Goal: Task Accomplishment & Management: Use online tool/utility

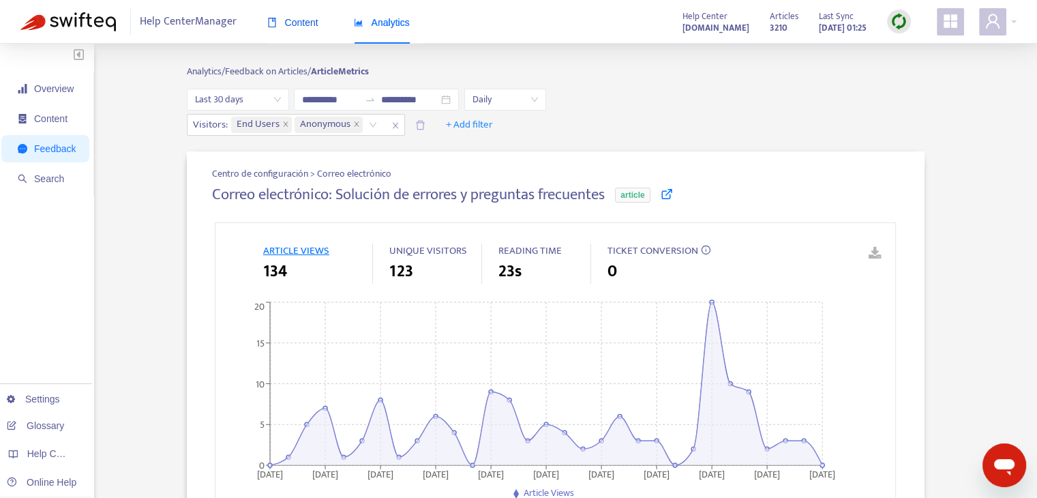
click at [300, 25] on span "Content" at bounding box center [292, 22] width 51 height 11
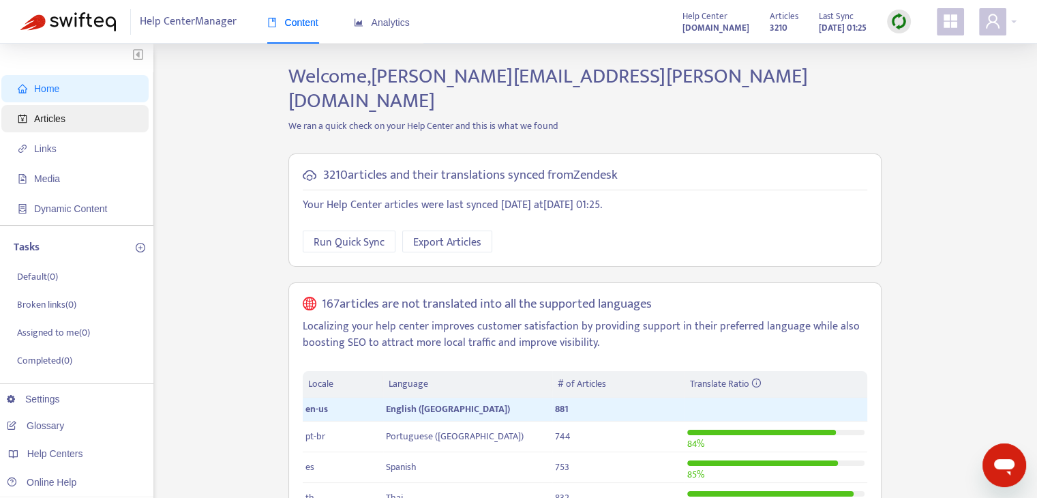
click at [69, 127] on span "Articles" at bounding box center [78, 118] width 120 height 27
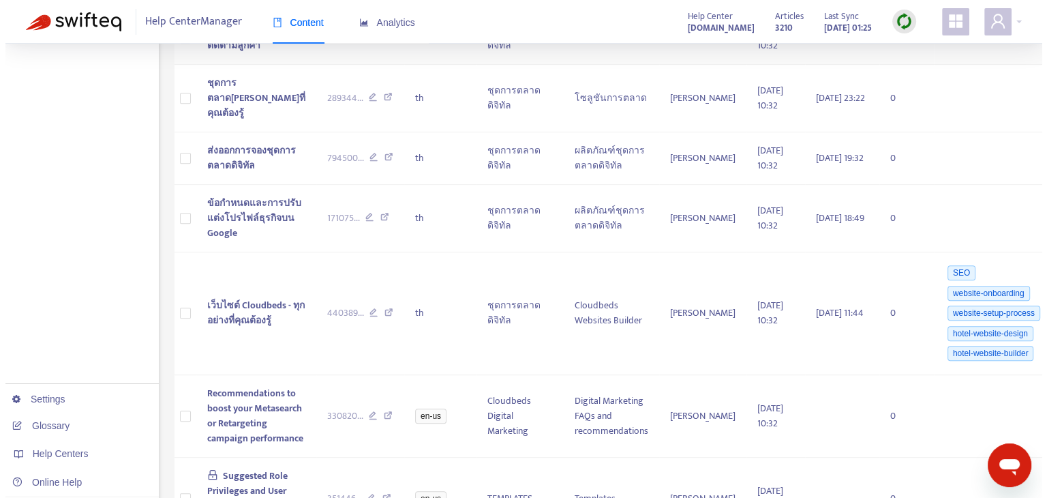
scroll to position [750, 0]
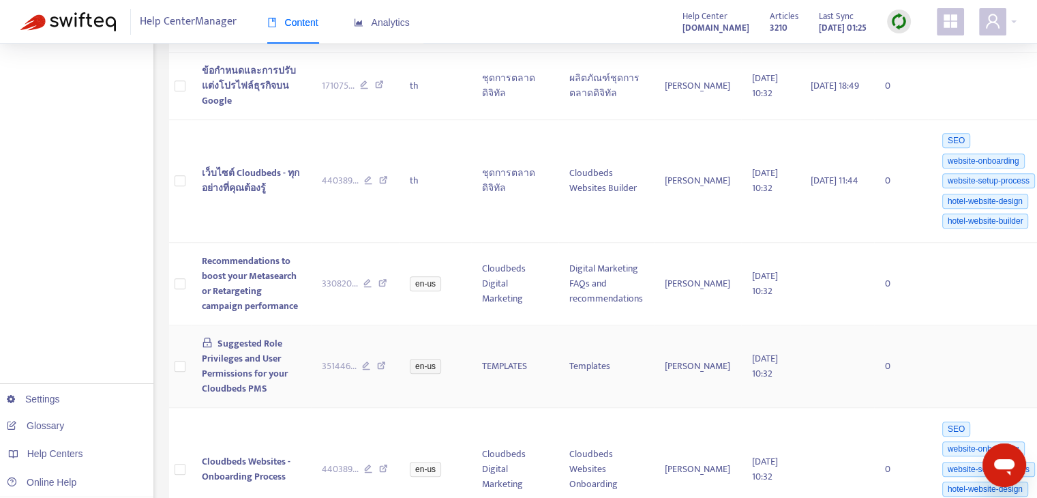
click at [238, 391] on span "Suggested Role Privileges and User Permissions for your Cloudbeds PMS" at bounding box center [245, 365] width 86 height 61
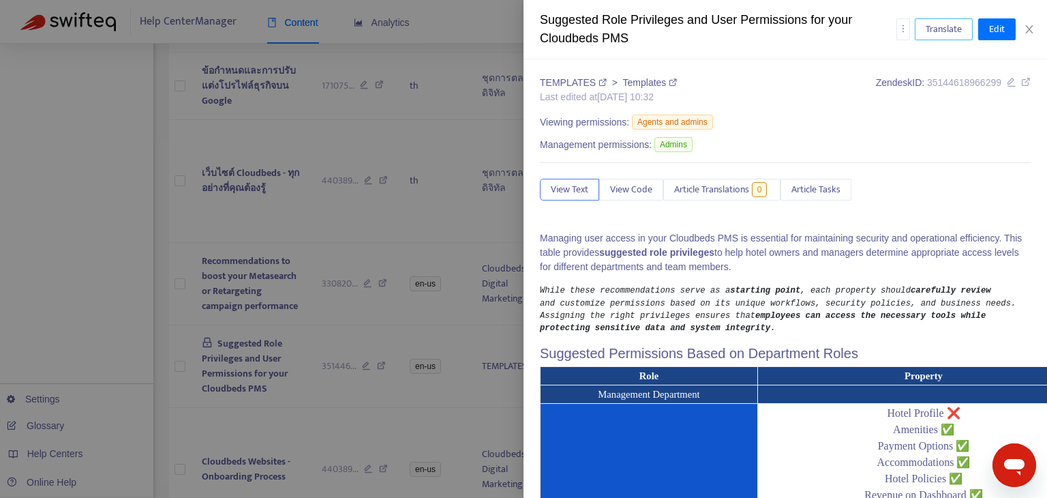
drag, startPoint x: 930, startPoint y: 29, endPoint x: 1043, endPoint y: 40, distance: 113.8
click at [930, 29] on span "Translate" at bounding box center [944, 29] width 36 height 15
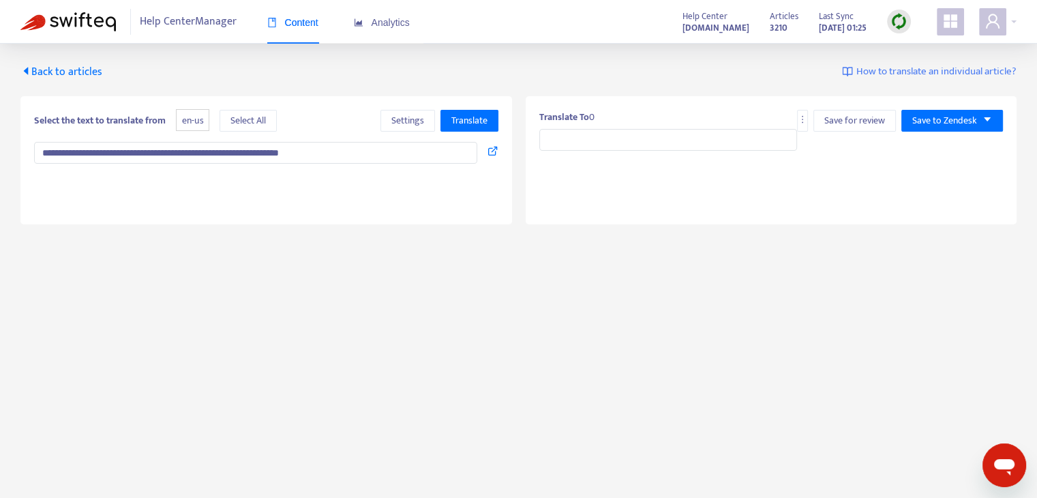
type textarea "**********"
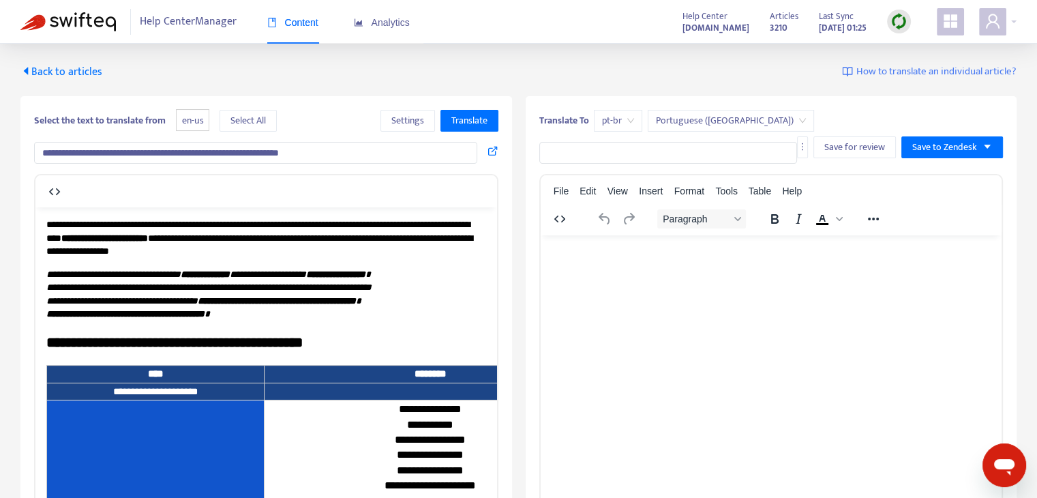
click at [85, 77] on span "Back to articles" at bounding box center [61, 72] width 82 height 18
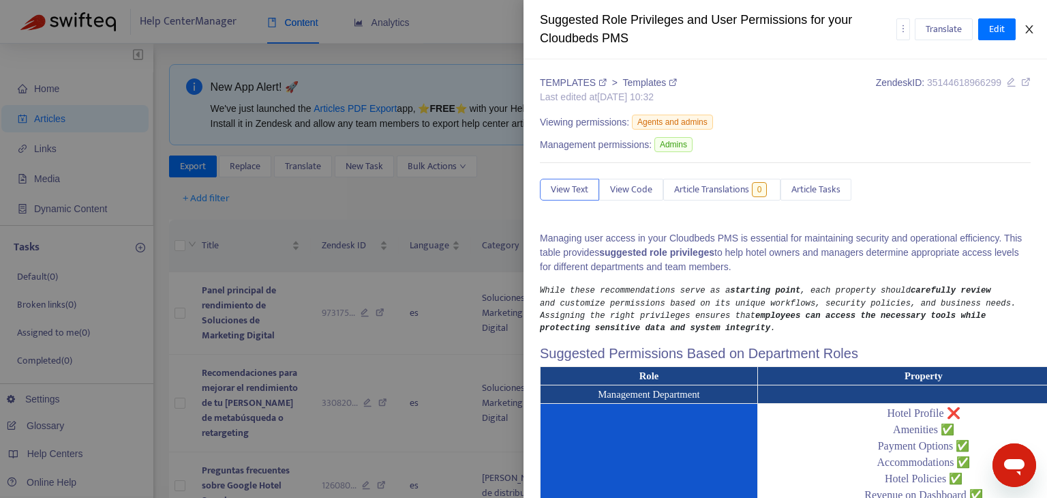
click at [1029, 25] on icon "close" at bounding box center [1029, 29] width 11 height 11
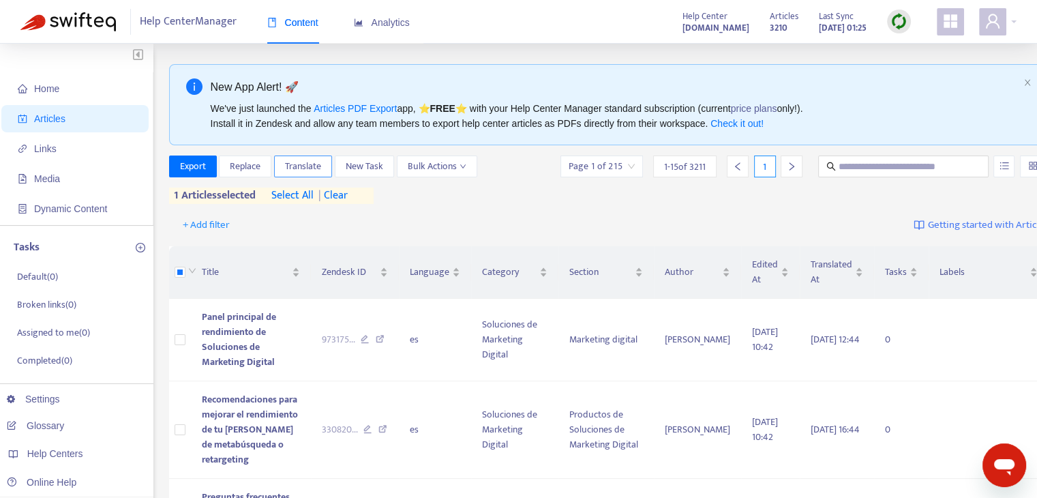
click at [312, 161] on span "Translate" at bounding box center [303, 166] width 36 height 15
